Goal: Navigation & Orientation: Find specific page/section

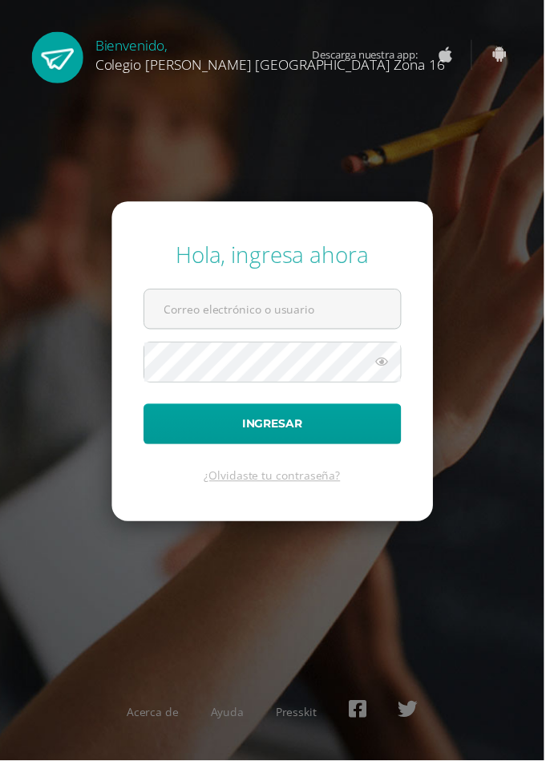
click at [332, 332] on input "text" at bounding box center [275, 312] width 259 height 39
type input "rhernandez16@colegioselshaddai.edu.gt"
click at [145, 408] on button "Ingresar" at bounding box center [275, 428] width 261 height 41
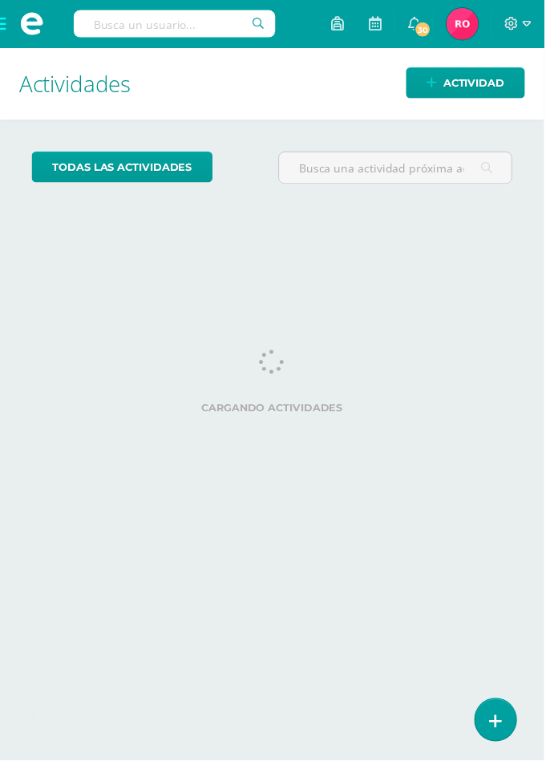
click at [0, 22] on span at bounding box center [32, 24] width 64 height 48
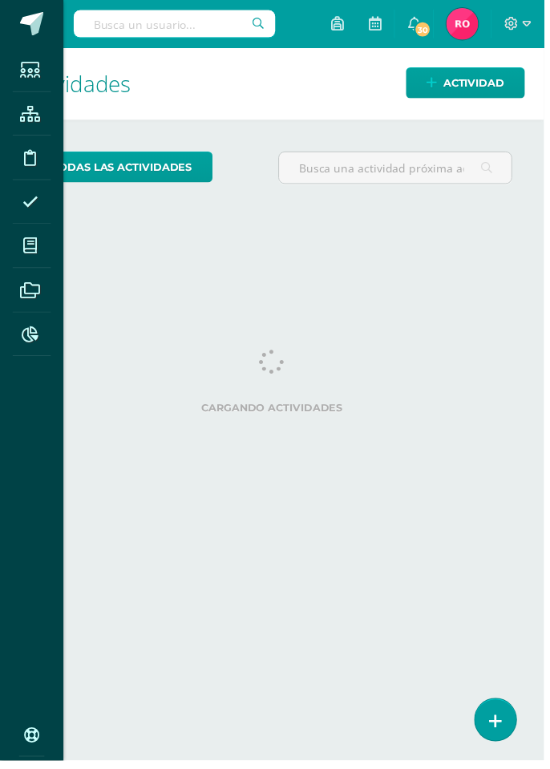
click at [26, 250] on icon at bounding box center [30, 249] width 14 height 16
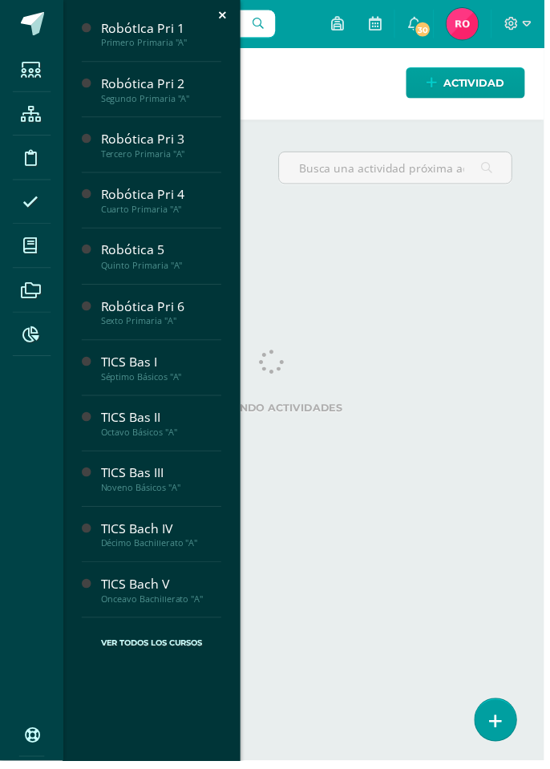
click at [112, 371] on div "TICS Bas I" at bounding box center [163, 366] width 122 height 18
